Goal: Transaction & Acquisition: Obtain resource

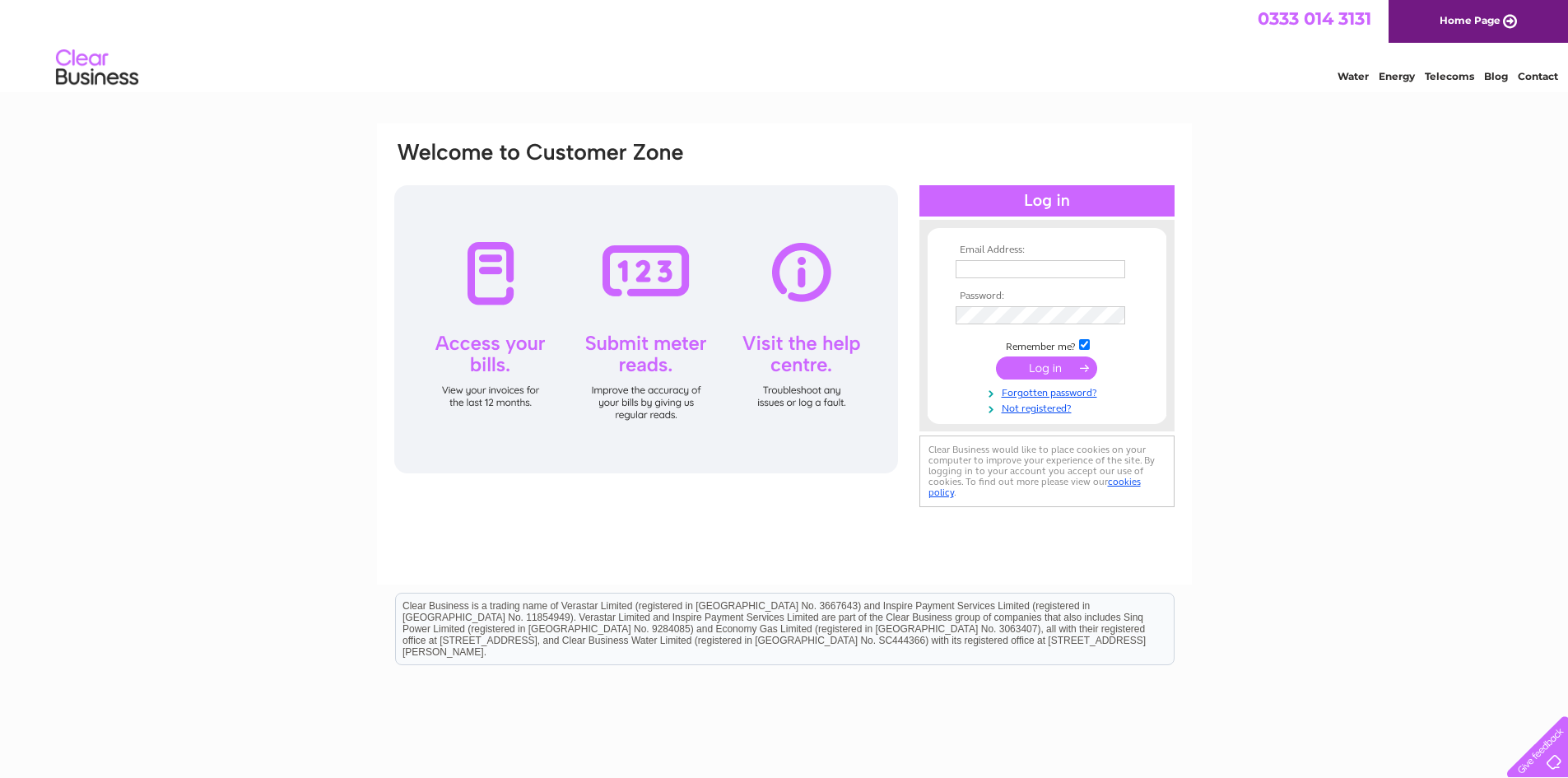
click at [998, 267] on input "text" at bounding box center [1040, 269] width 169 height 18
type input "sales@shepherdandmiller.co.uk"
click at [996, 358] on input "submit" at bounding box center [1047, 369] width 101 height 23
click at [1042, 367] on input "submit" at bounding box center [1047, 367] width 101 height 23
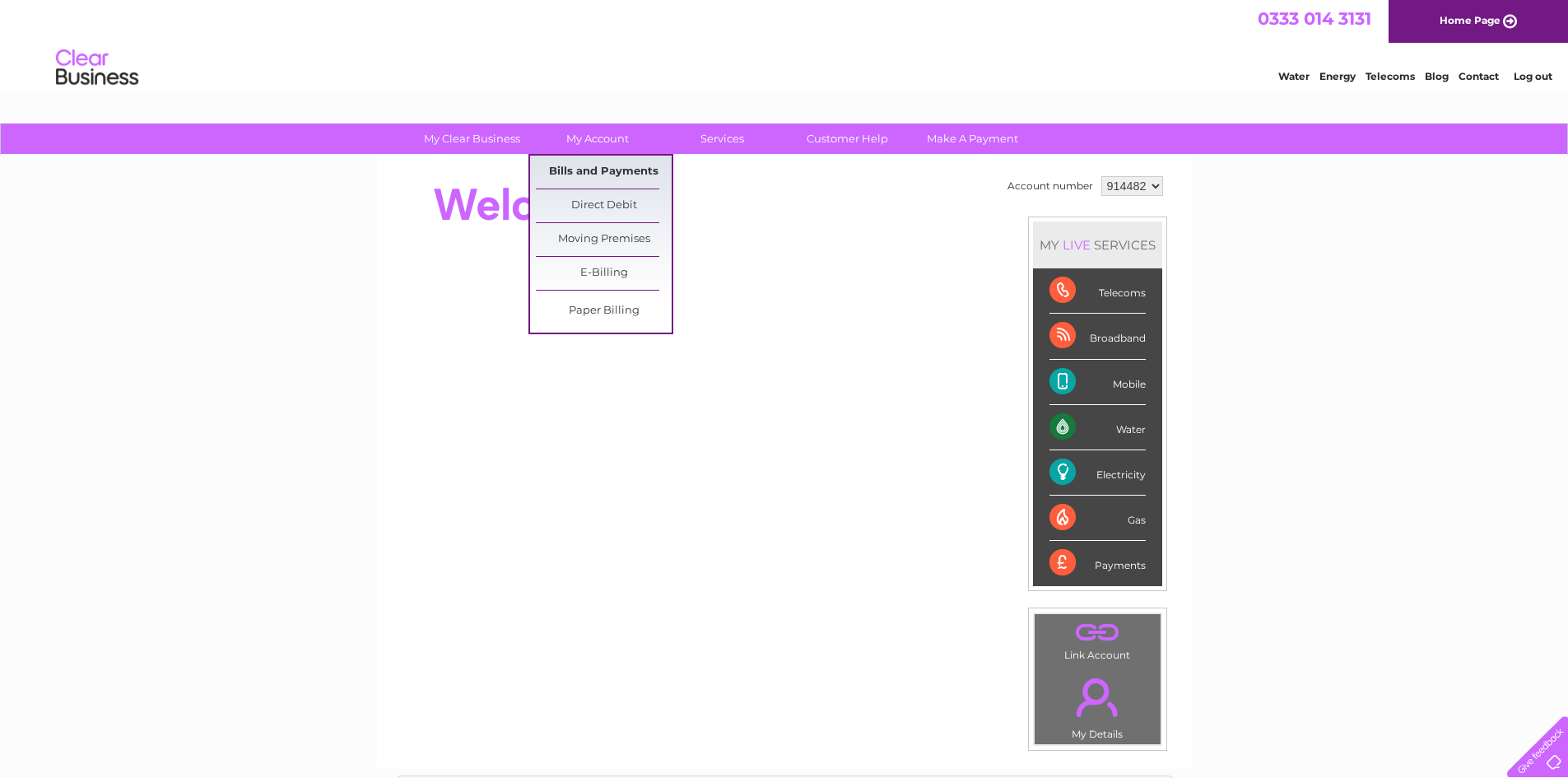
click at [601, 175] on link "Bills and Payments" at bounding box center [604, 172] width 136 height 33
click at [601, 165] on link "Bills and Payments" at bounding box center [604, 172] width 136 height 33
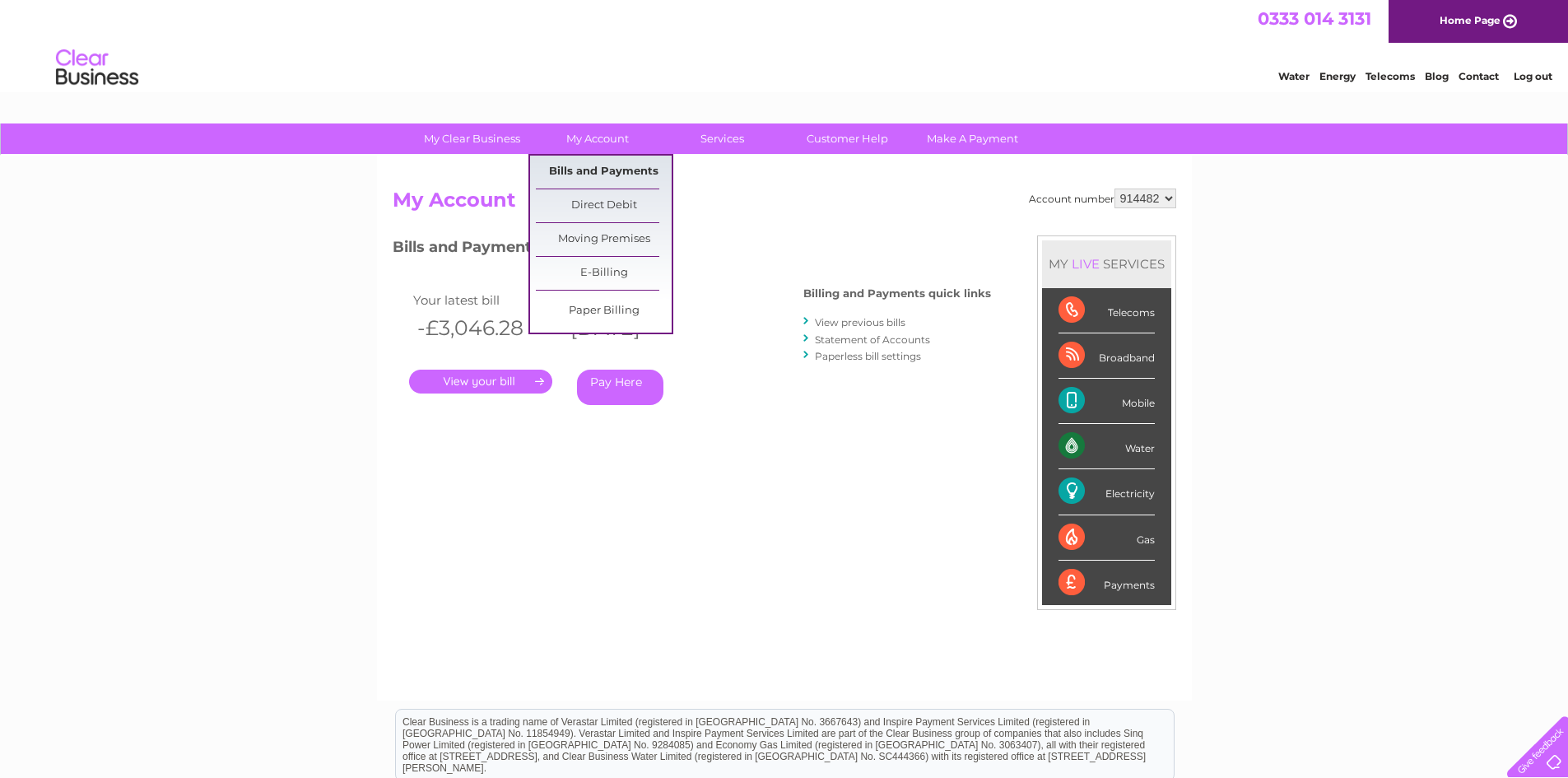
click at [605, 173] on link "Bills and Payments" at bounding box center [604, 172] width 136 height 33
click at [606, 171] on link "Bills and Payments" at bounding box center [604, 172] width 136 height 33
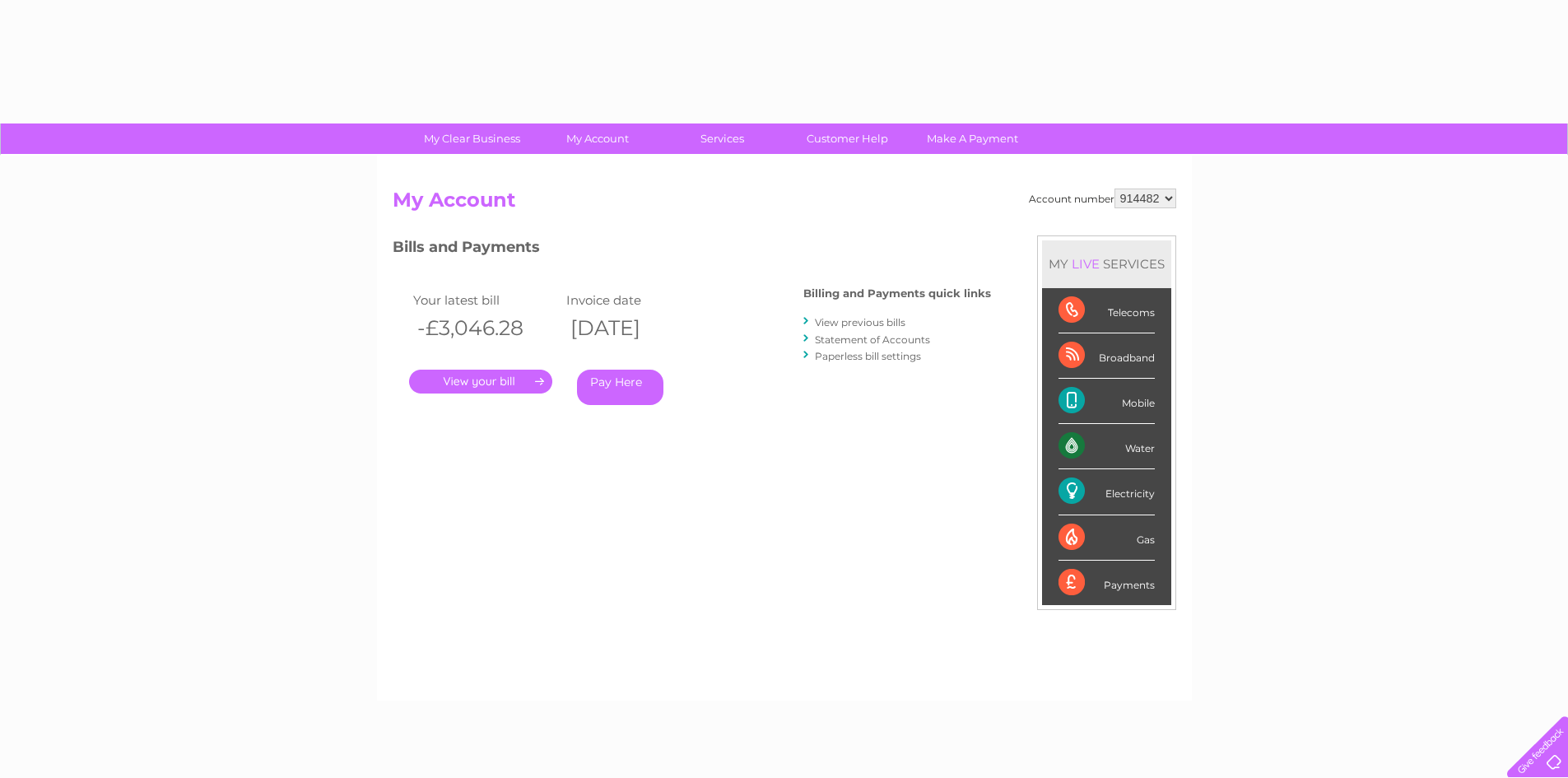
click at [879, 322] on link "View previous bills" at bounding box center [859, 322] width 90 height 12
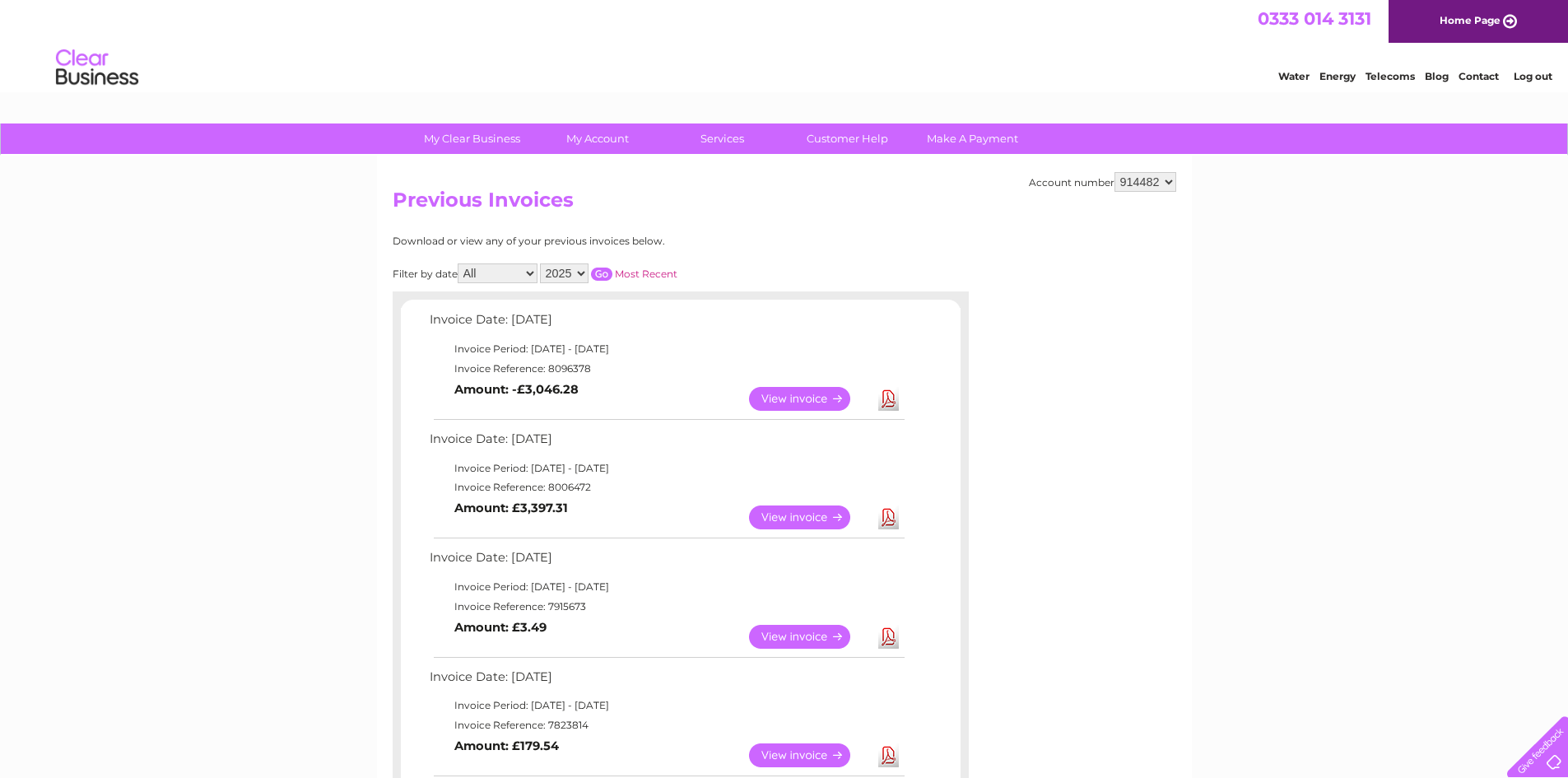
click at [827, 513] on link "View" at bounding box center [809, 518] width 121 height 24
click at [886, 517] on link "Download" at bounding box center [889, 518] width 21 height 24
drag, startPoint x: 1105, startPoint y: 455, endPoint x: 1024, endPoint y: 429, distance: 85.1
click at [775, 397] on link "View" at bounding box center [809, 399] width 121 height 24
